Goal: Task Accomplishment & Management: Use online tool/utility

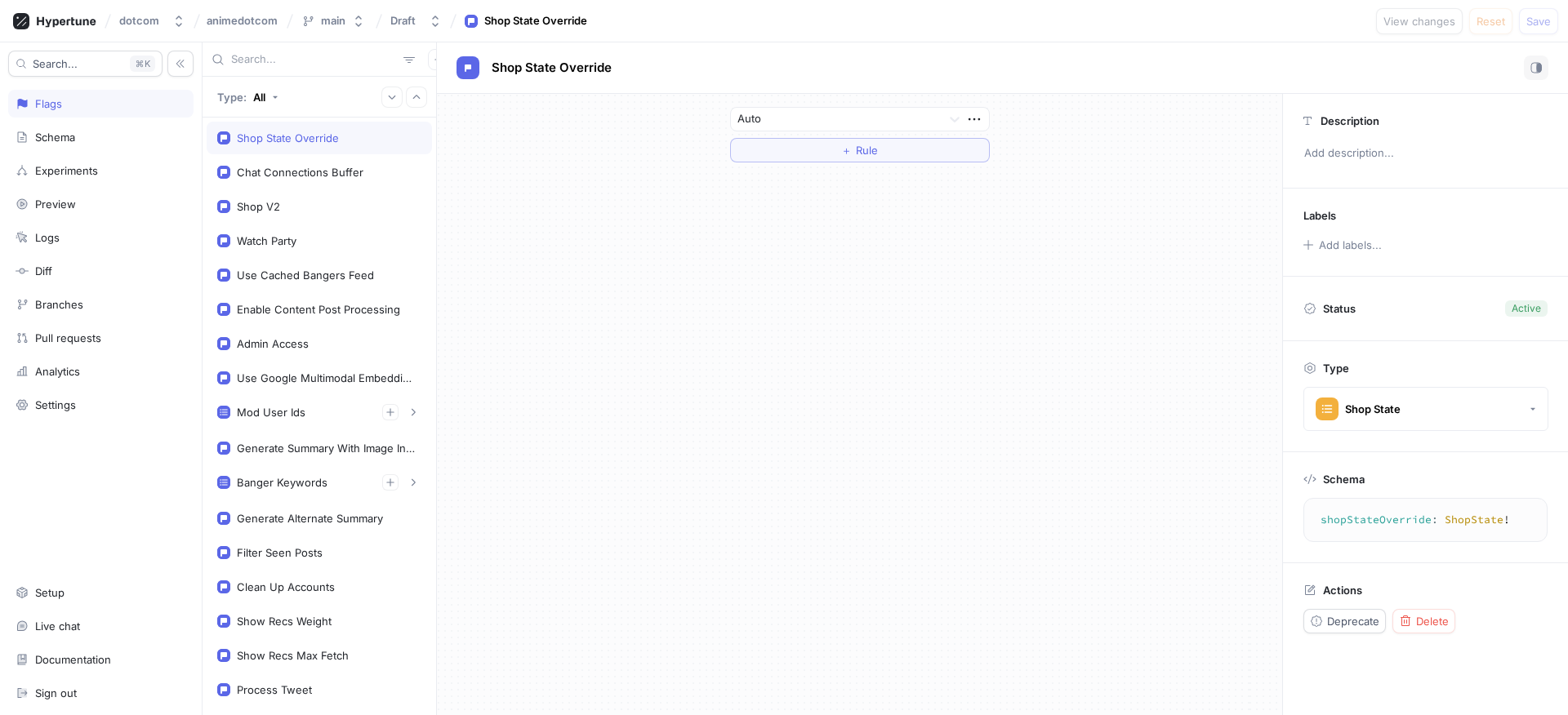
drag, startPoint x: 601, startPoint y: 241, endPoint x: 565, endPoint y: 216, distance: 43.8
click at [599, 238] on div "Auto ＋ Rule" at bounding box center [860, 404] width 845 height 621
click at [787, 121] on div at bounding box center [836, 120] width 198 height 20
click at [824, 222] on div "Auto Upcoming Open Closed Closed Upcoming Restock" at bounding box center [860, 202] width 258 height 135
click at [824, 222] on div "Closed" at bounding box center [860, 230] width 258 height 26
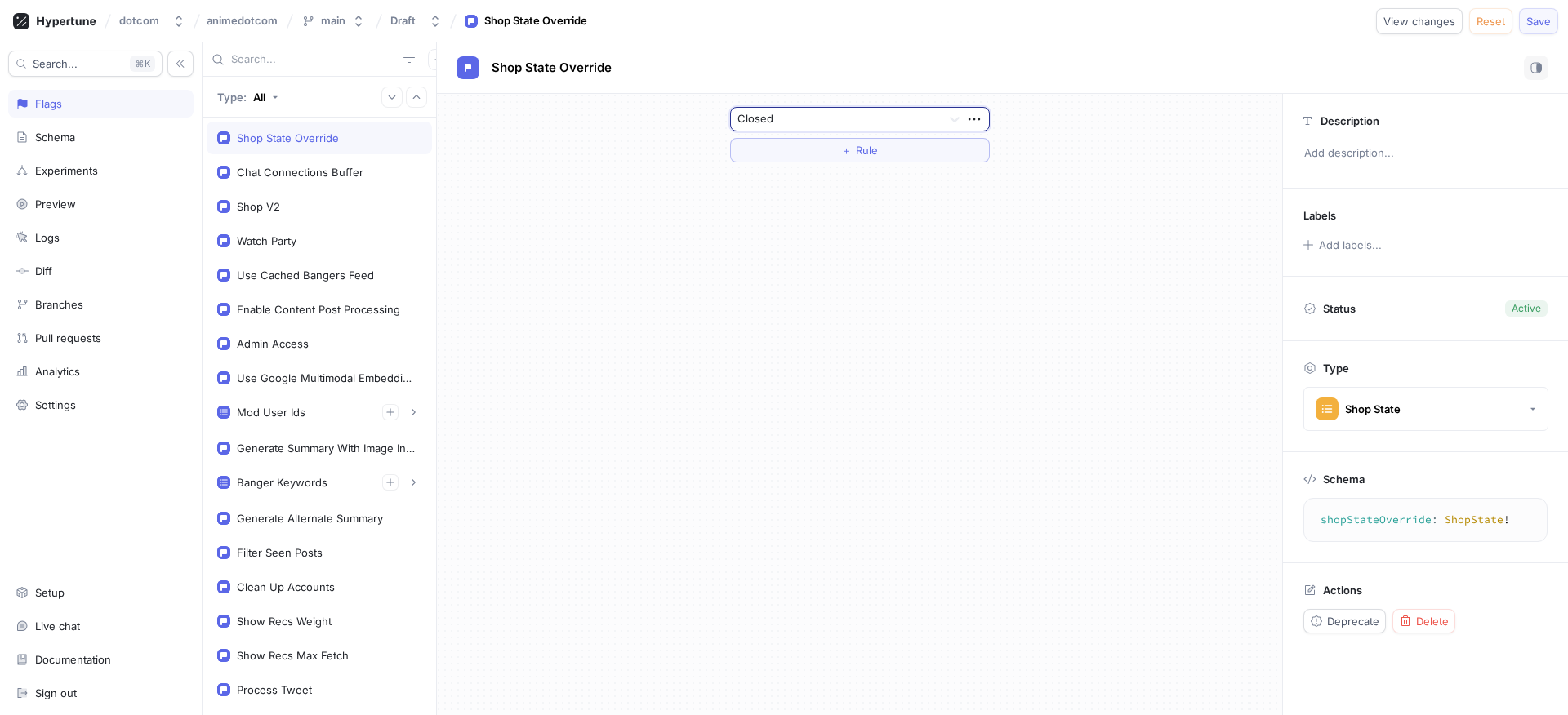
click at [1535, 26] on span "Save" at bounding box center [1539, 21] width 25 height 9
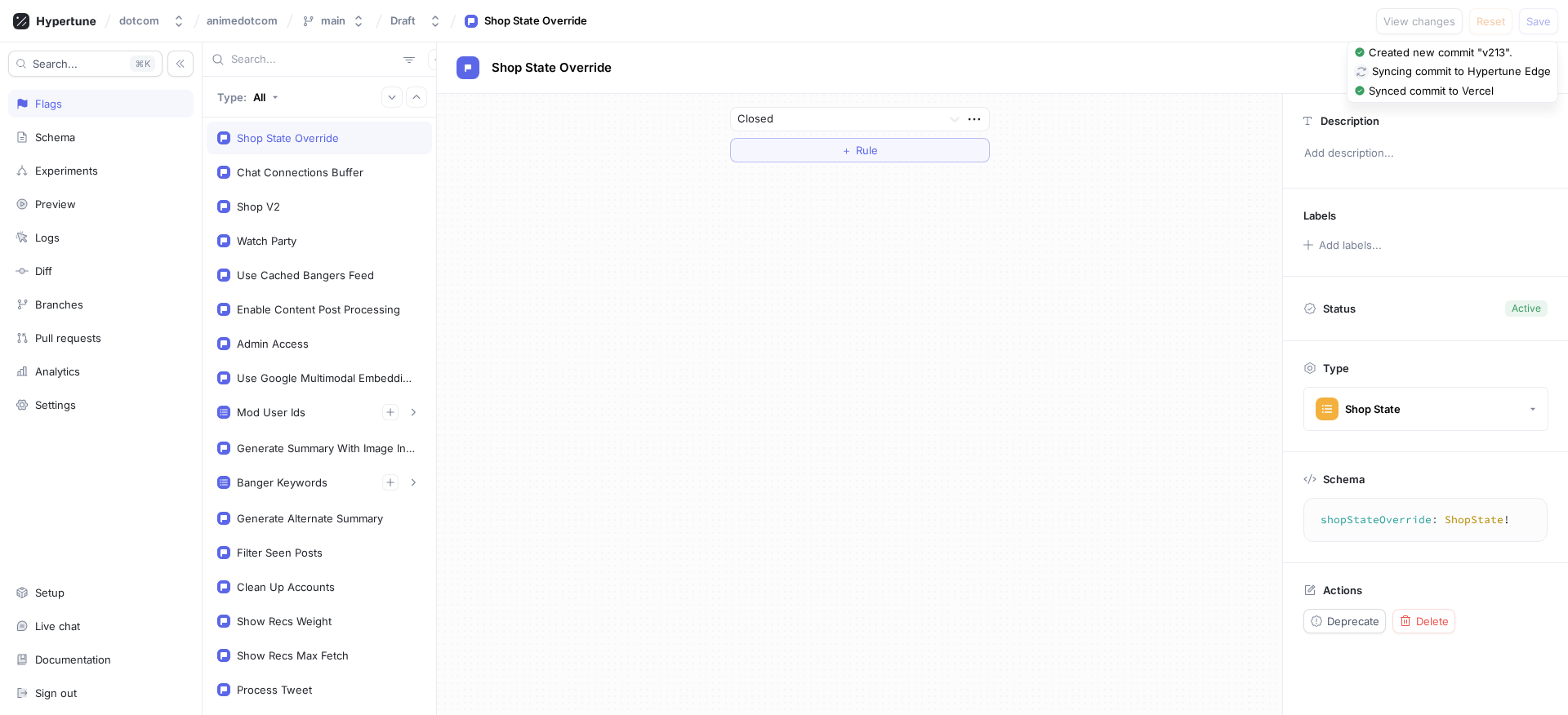
click at [1079, 148] on div "Closed ＋ Rule" at bounding box center [860, 134] width 845 height 81
click at [840, 117] on div at bounding box center [836, 120] width 198 height 20
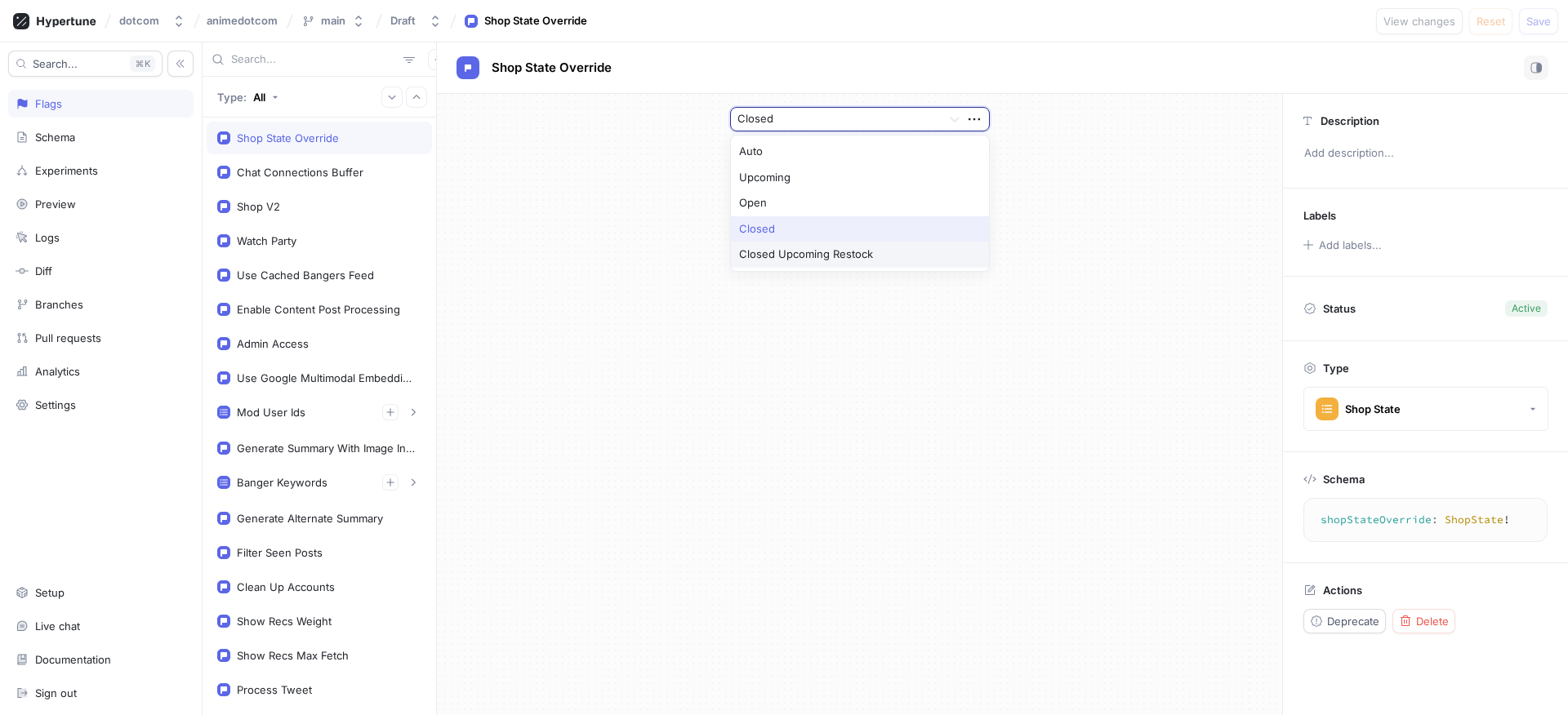
click at [899, 259] on div "Closed Upcoming Restock" at bounding box center [860, 255] width 258 height 26
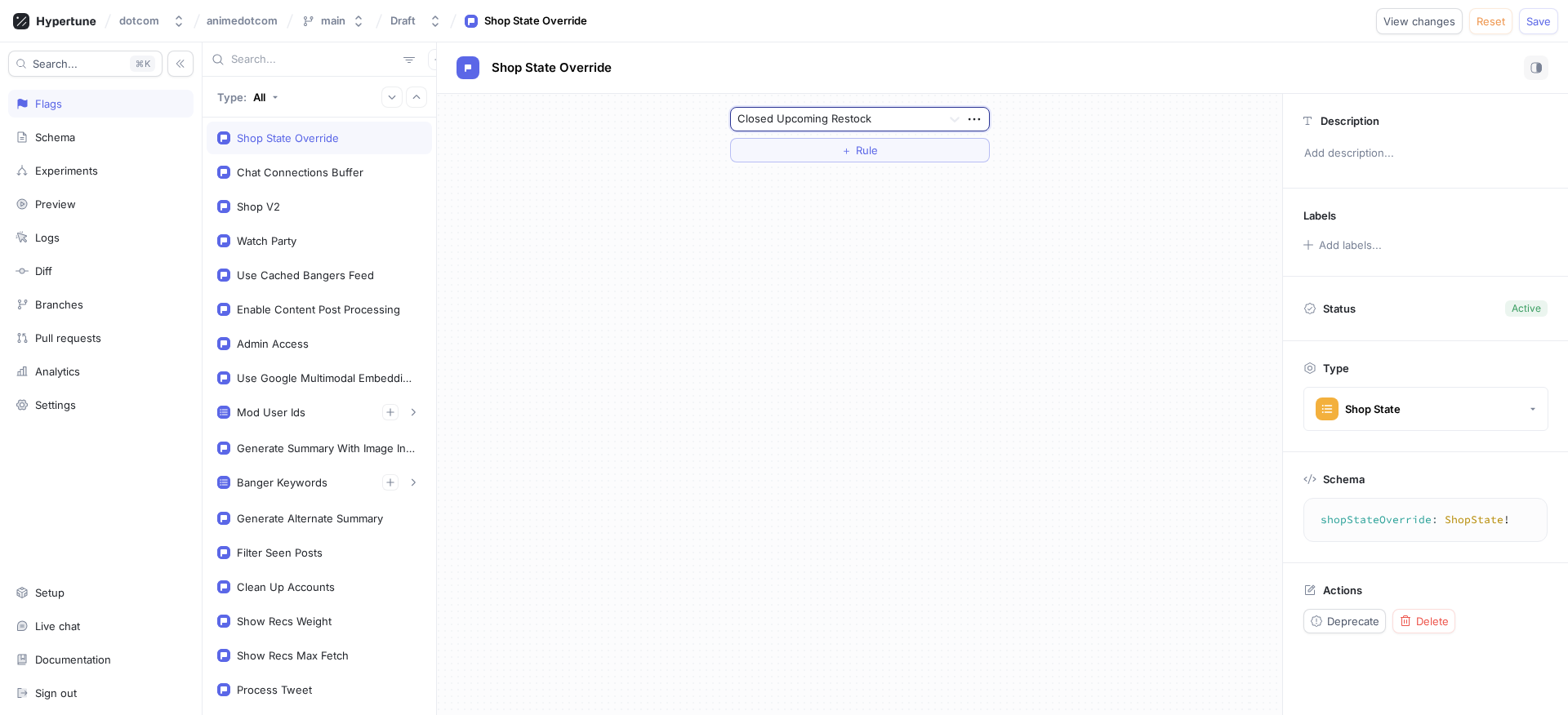
click at [1057, 217] on div "option Closed Upcoming Restock, selected. Closed Upcoming Restock ＋ Rule" at bounding box center [860, 404] width 845 height 621
click at [1174, 75] on div "Shop State Override" at bounding box center [1002, 68] width 1091 height 25
click at [1543, 26] on span "Save" at bounding box center [1539, 21] width 25 height 9
click at [1066, 208] on div "Closed Upcoming Restock ＋ Rule" at bounding box center [860, 404] width 845 height 621
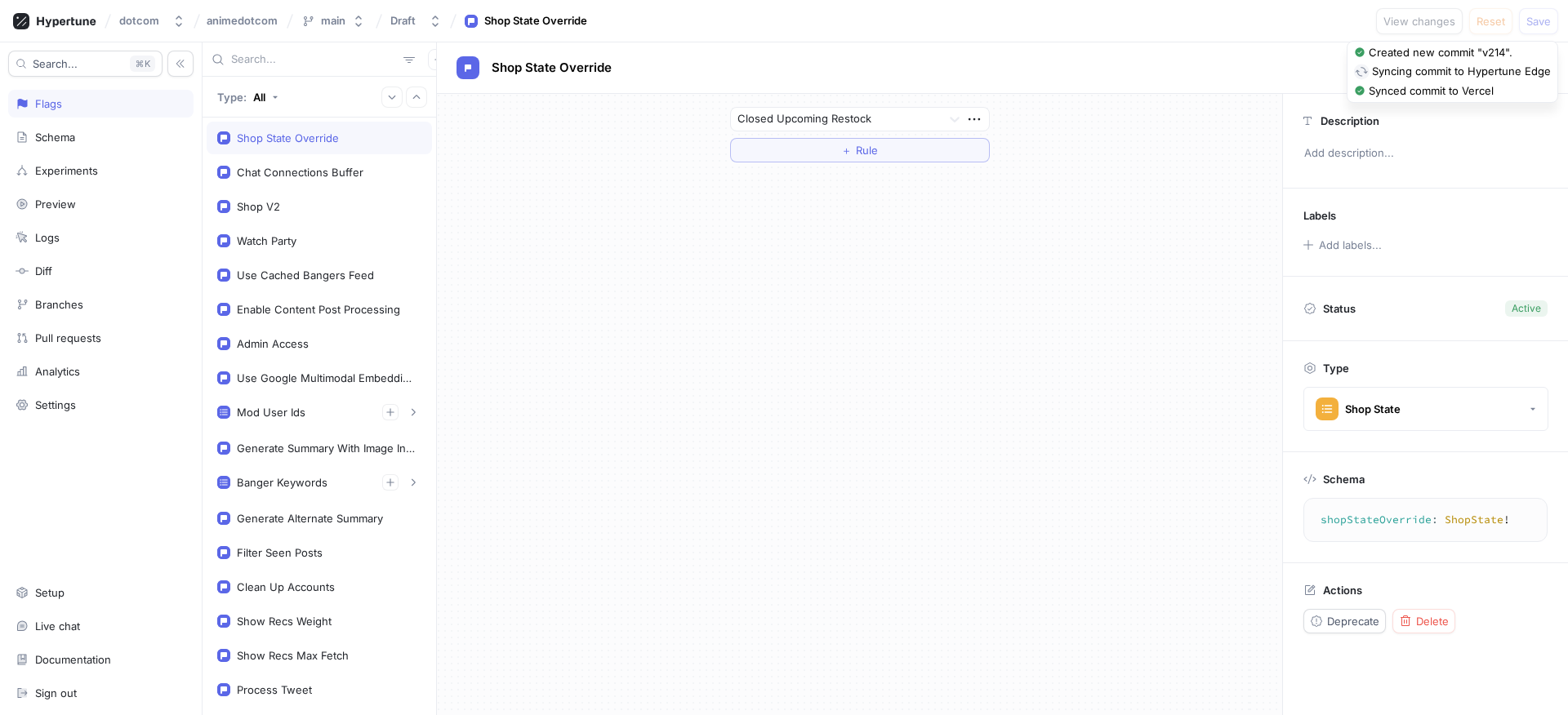
click at [1066, 208] on div "Closed Upcoming Restock ＋ Rule" at bounding box center [860, 404] width 845 height 621
click at [1068, 113] on div "Closed Upcoming Restock ＋ Rule" at bounding box center [860, 134] width 845 height 81
click at [843, 117] on div at bounding box center [836, 120] width 198 height 20
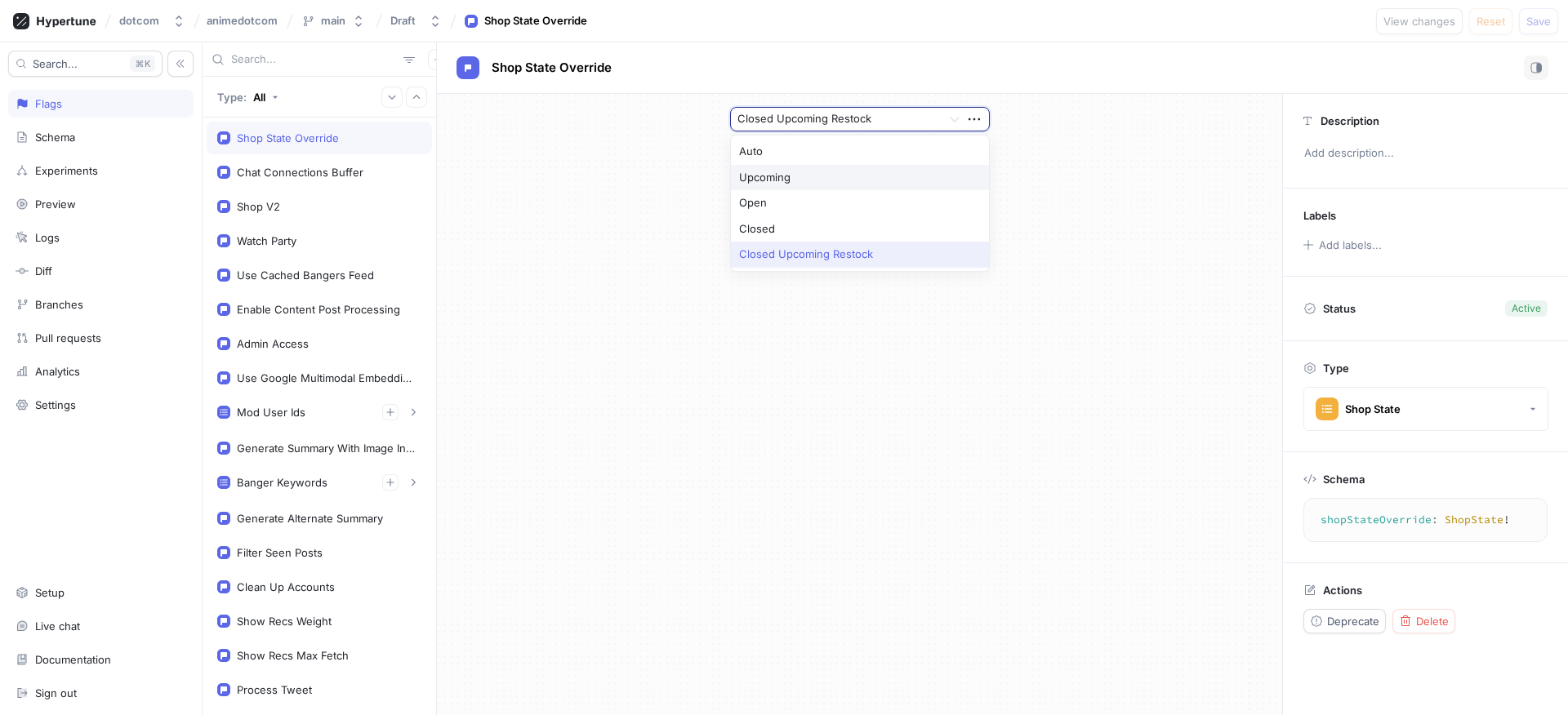
click at [814, 172] on div "Upcoming" at bounding box center [860, 178] width 258 height 26
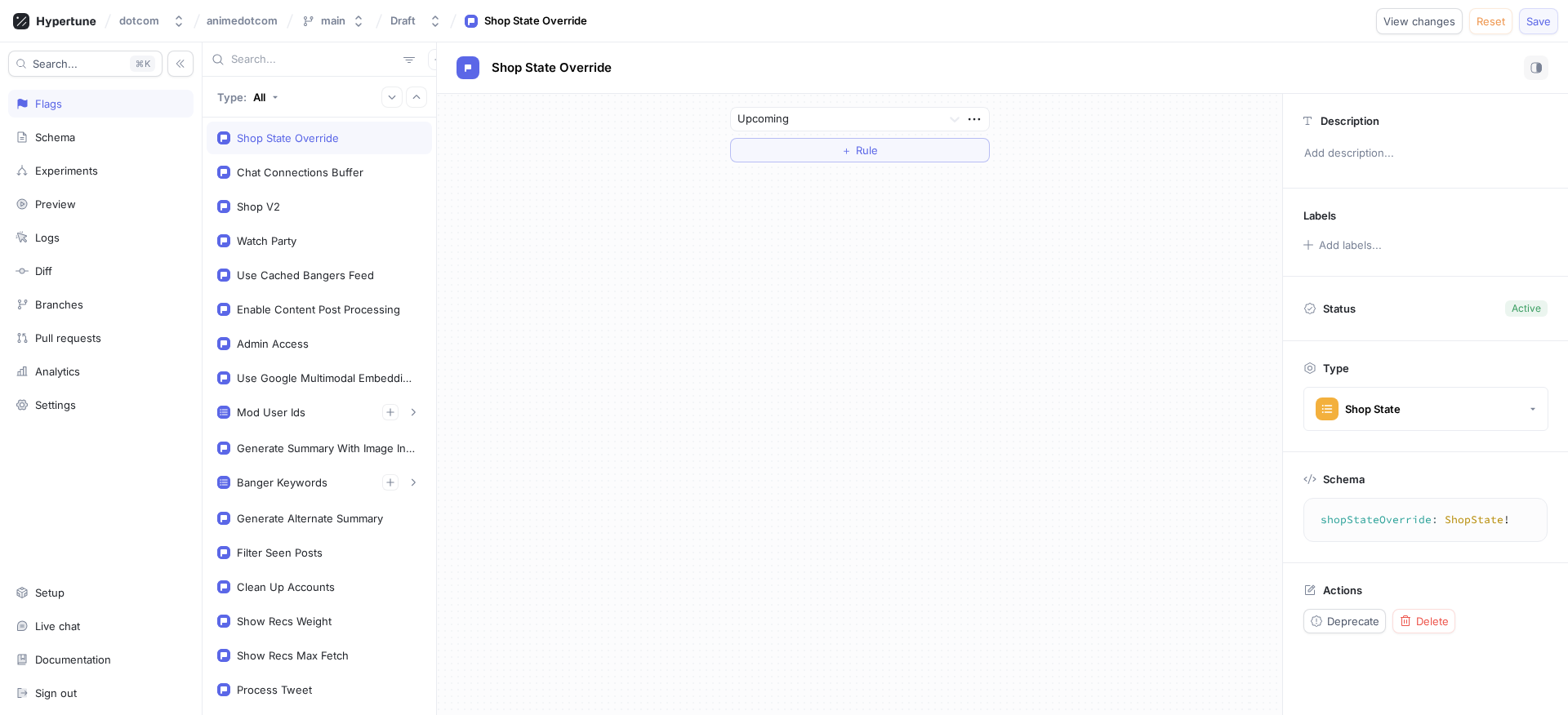
click at [1532, 24] on span "Save" at bounding box center [1539, 21] width 25 height 9
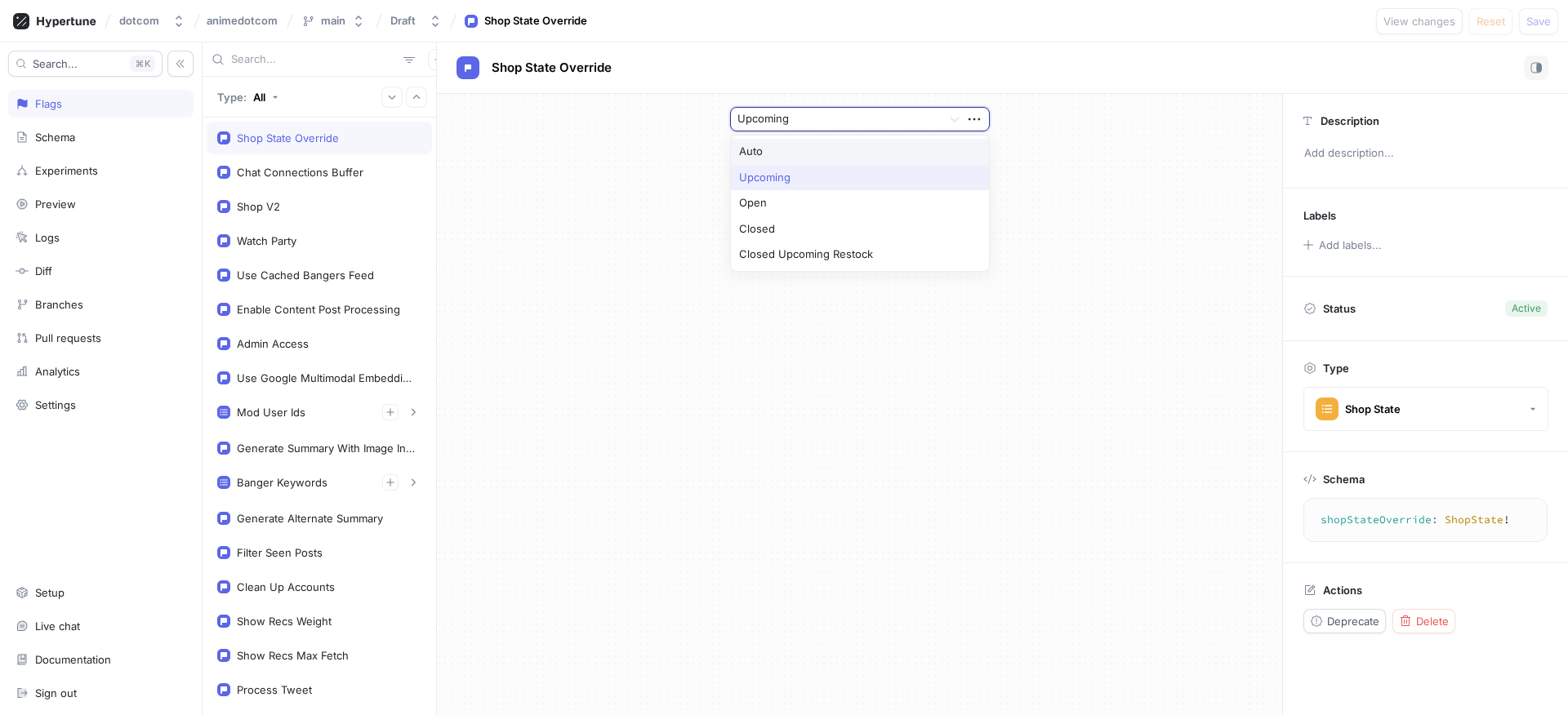
click at [837, 116] on div at bounding box center [836, 120] width 198 height 20
click at [1102, 145] on div "Upcoming, 2 of 5. 5 results available. Use Up and Down to choose options, press…" at bounding box center [860, 134] width 845 height 81
click at [848, 118] on div at bounding box center [836, 120] width 198 height 20
click at [830, 151] on div "Auto" at bounding box center [860, 152] width 258 height 26
click at [1535, 25] on span "Save" at bounding box center [1539, 21] width 25 height 9
